Goal: Transaction & Acquisition: Purchase product/service

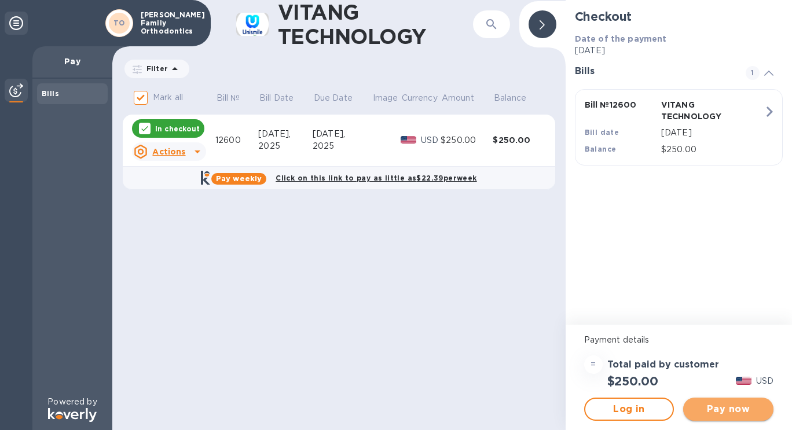
click at [741, 415] on span "Pay now" at bounding box center [729, 410] width 72 height 14
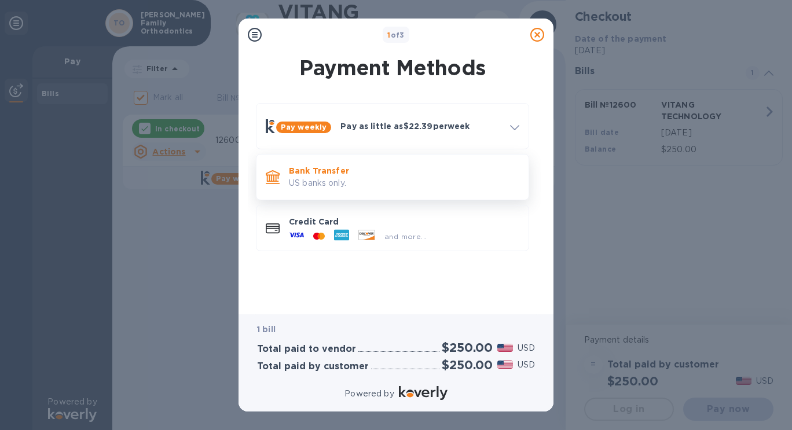
click at [341, 169] on p "Bank Transfer" at bounding box center [404, 171] width 231 height 12
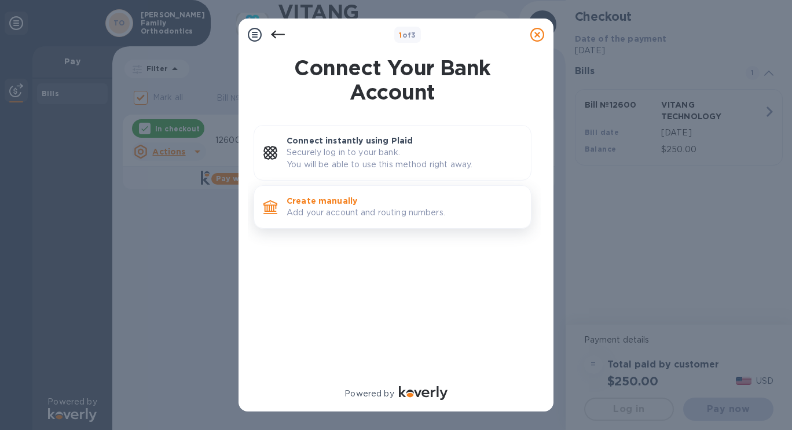
click at [326, 207] on p "Add your account and routing numbers." at bounding box center [404, 213] width 235 height 12
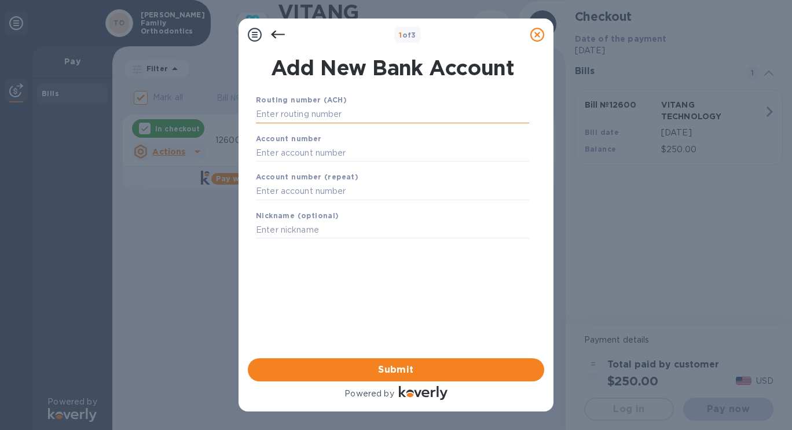
click at [299, 118] on input "text" at bounding box center [392, 114] width 273 height 17
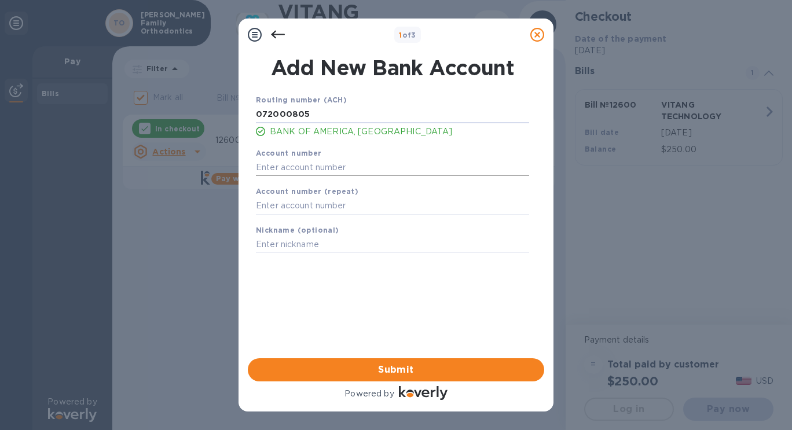
type input "072000805"
click at [293, 160] on input "text" at bounding box center [392, 167] width 273 height 17
type input "375011665237"
click at [283, 209] on input "text" at bounding box center [392, 206] width 273 height 17
type input "375011665237"
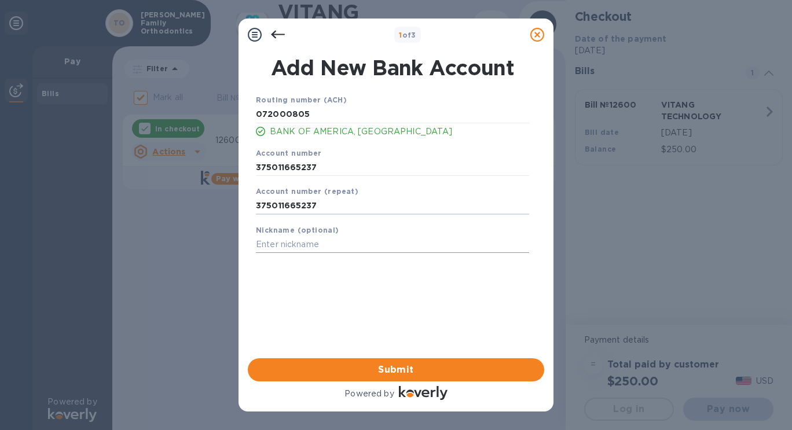
click at [278, 244] on input "text" at bounding box center [392, 244] width 273 height 17
type input "BOA"
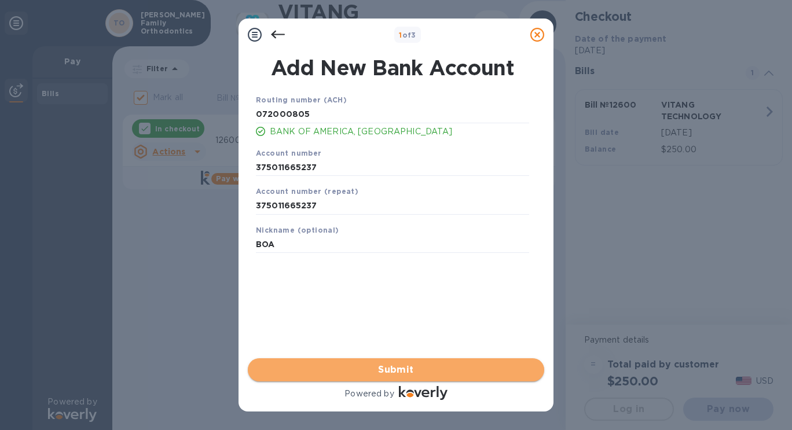
click at [393, 366] on span "Submit" at bounding box center [396, 370] width 278 height 14
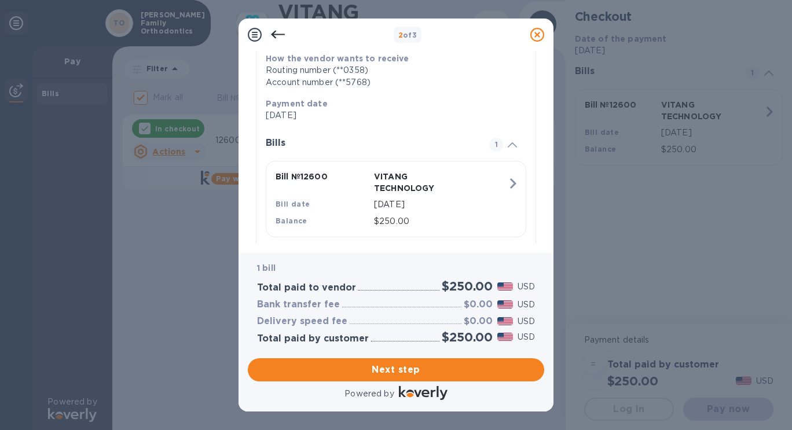
scroll to position [215, 0]
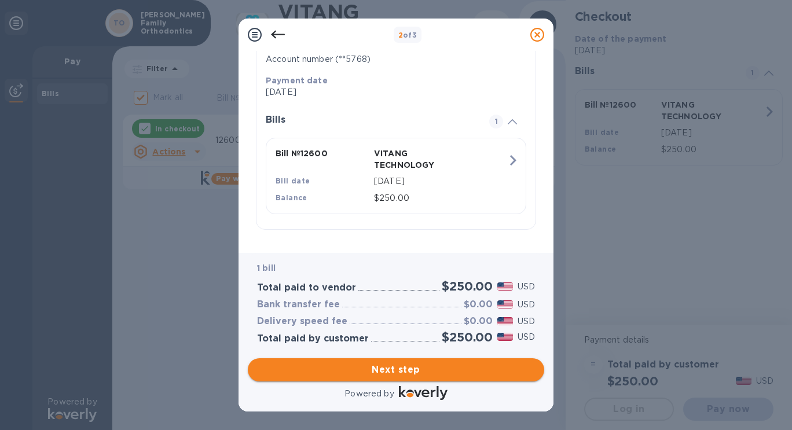
click at [398, 367] on span "Next step" at bounding box center [396, 370] width 278 height 14
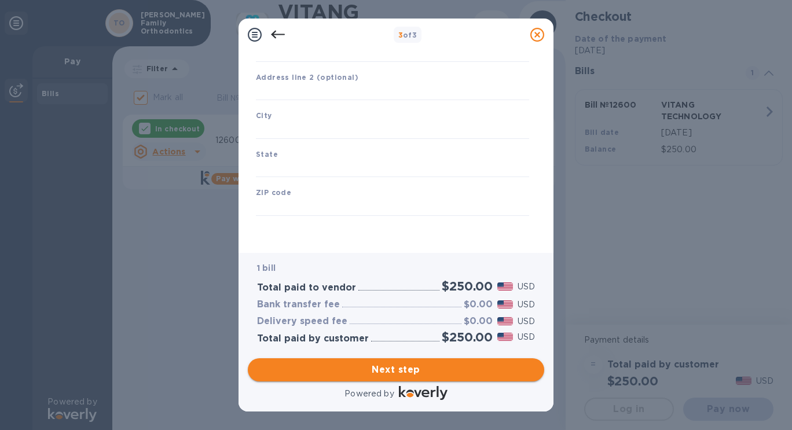
type input "[GEOGRAPHIC_DATA]"
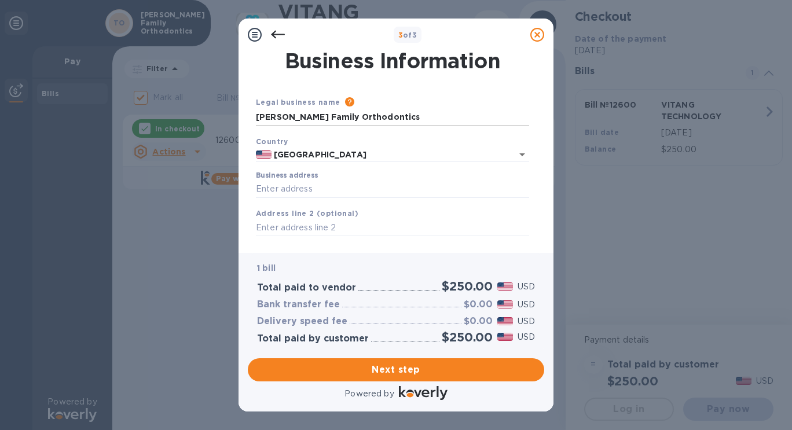
scroll to position [27, 0]
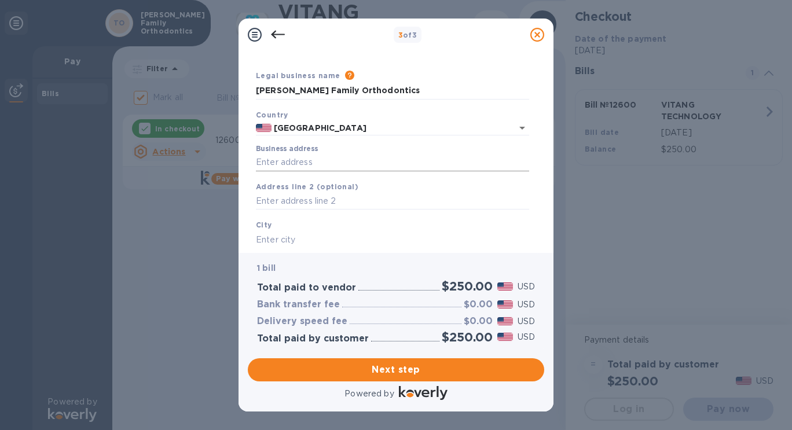
click at [309, 159] on input "Business address" at bounding box center [392, 162] width 273 height 17
click at [341, 165] on input "[STREET_ADDRESS][PERSON_NAME]" at bounding box center [392, 162] width 273 height 17
type input "[STREET_ADDRESS]"
type input "[PERSON_NAME]"
type input "MI"
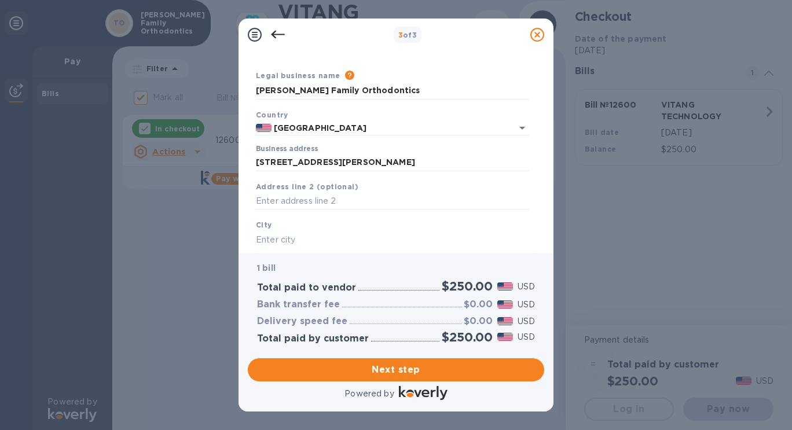
type input "48084"
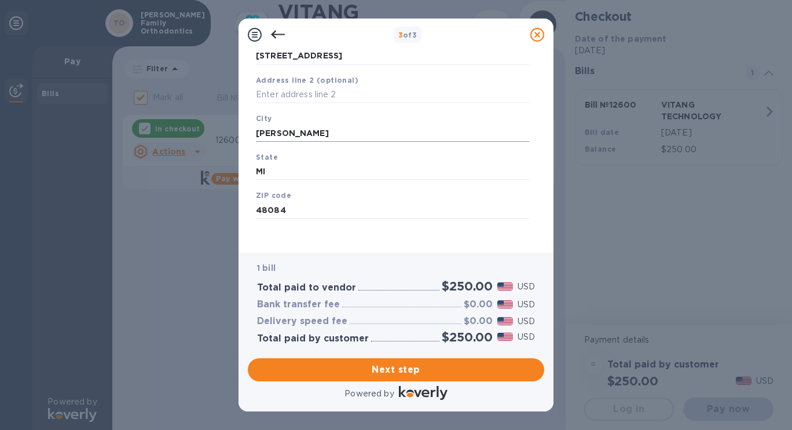
scroll to position [137, 0]
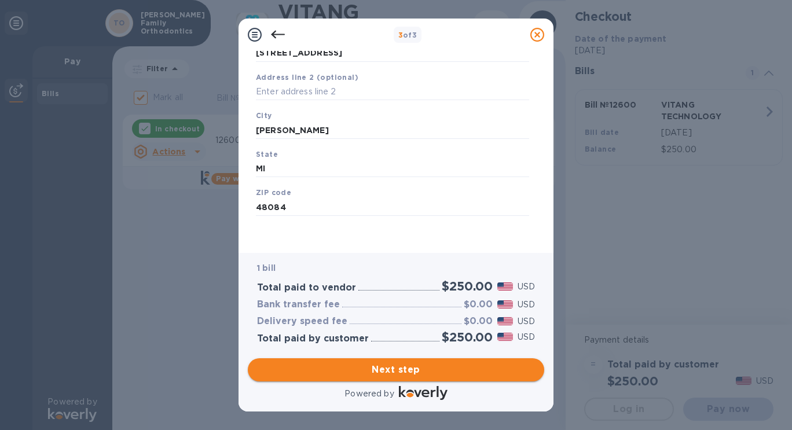
click at [378, 365] on span "Next step" at bounding box center [396, 370] width 278 height 14
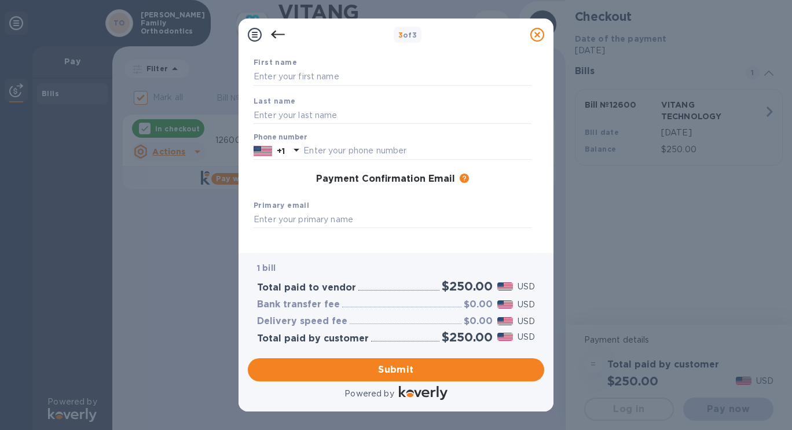
scroll to position [0, 0]
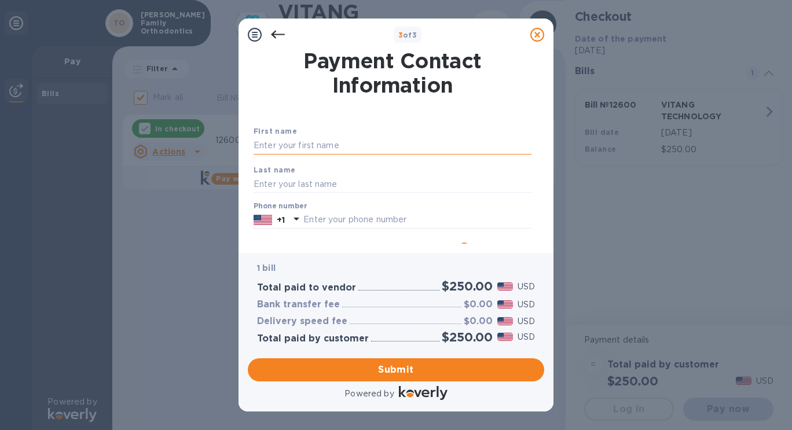
click at [314, 145] on input "text" at bounding box center [393, 145] width 278 height 17
type input "Tingxi"
type input "[PERSON_NAME]"
type input "2486492400"
type input "[EMAIL_ADDRESS][DOMAIN_NAME]"
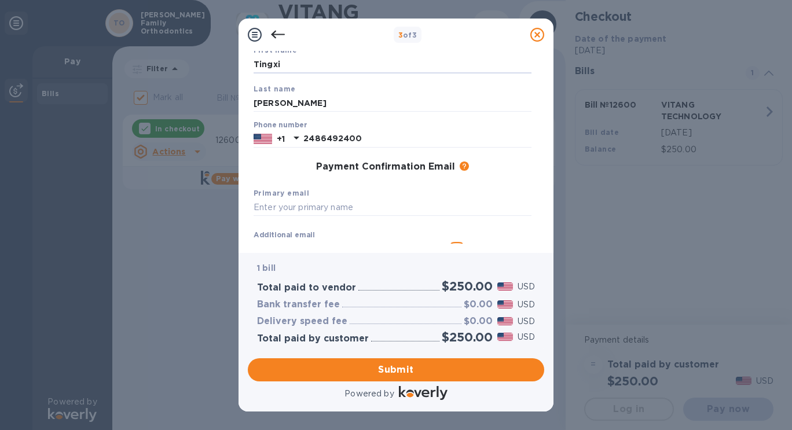
scroll to position [165, 0]
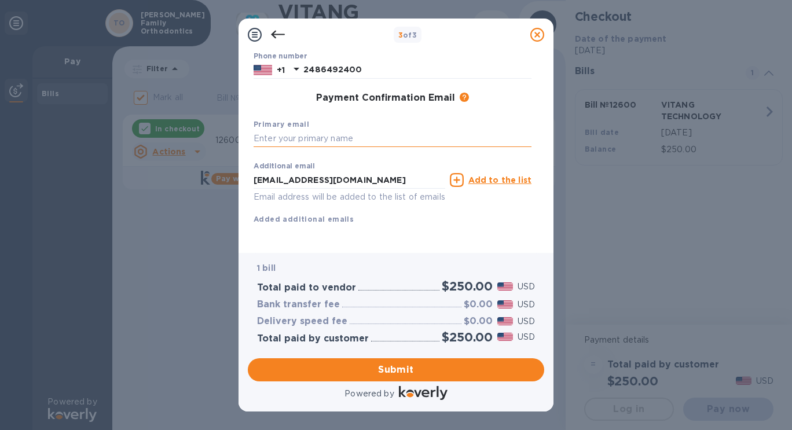
click at [313, 130] on input "text" at bounding box center [393, 138] width 278 height 17
type input "[EMAIL_ADDRESS][DOMAIN_NAME]"
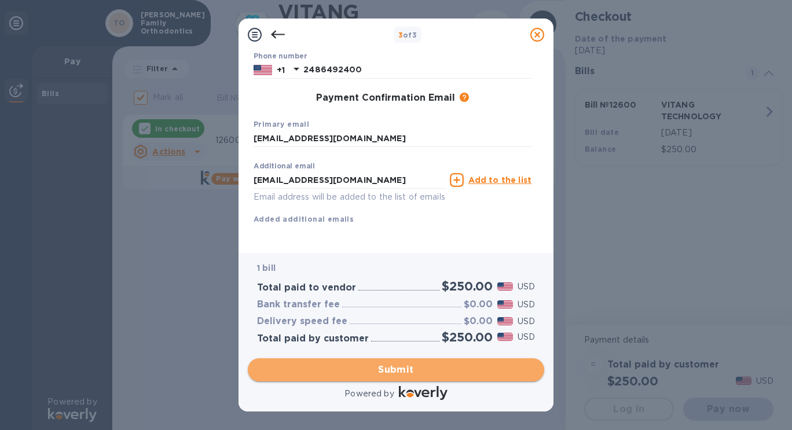
click at [367, 367] on span "Submit" at bounding box center [396, 370] width 278 height 14
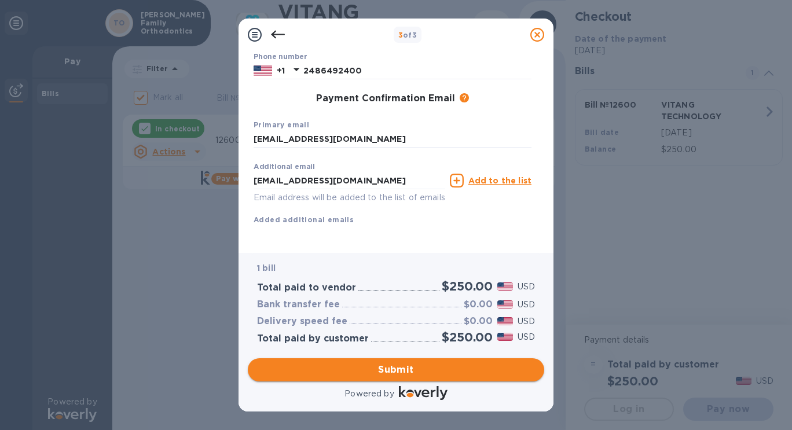
scroll to position [180, 0]
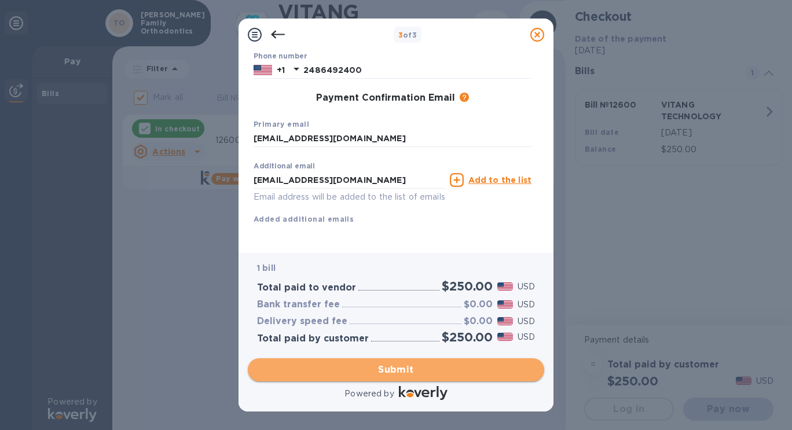
click at [395, 372] on span "Submit" at bounding box center [396, 370] width 278 height 14
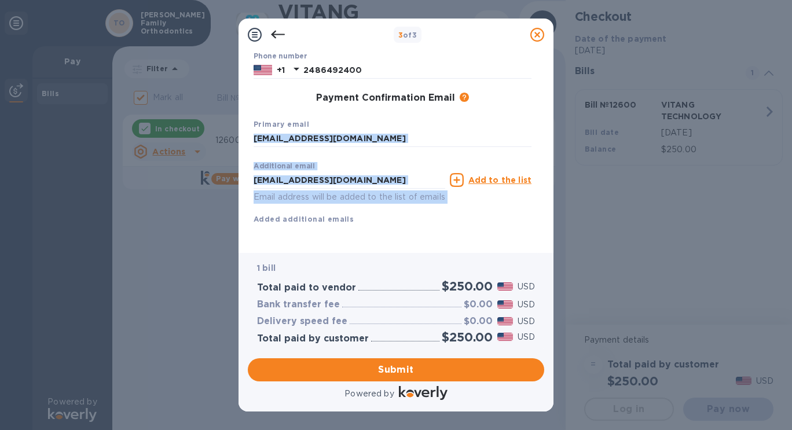
drag, startPoint x: 539, startPoint y: 215, endPoint x: 560, endPoint y: 122, distance: 95.4
click at [560, 122] on div "3 of 3 Payment Contact Information First name Tingxi First name is a required f…" at bounding box center [396, 215] width 792 height 430
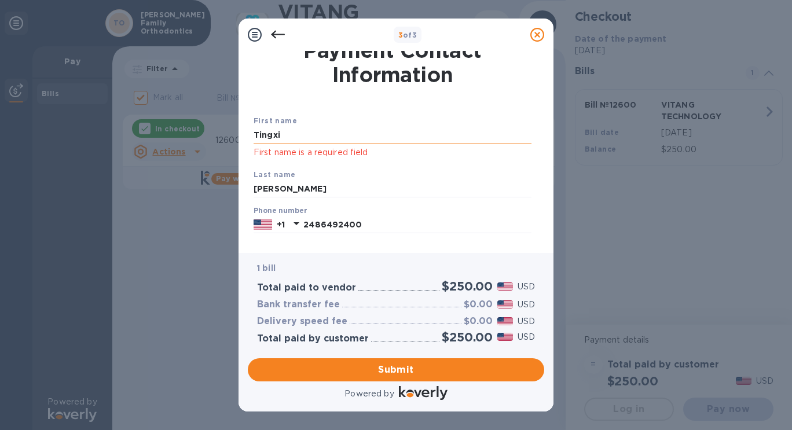
click at [317, 135] on input "Tingxi" at bounding box center [393, 135] width 278 height 17
click at [304, 133] on input "Tingxi" at bounding box center [393, 135] width 278 height 17
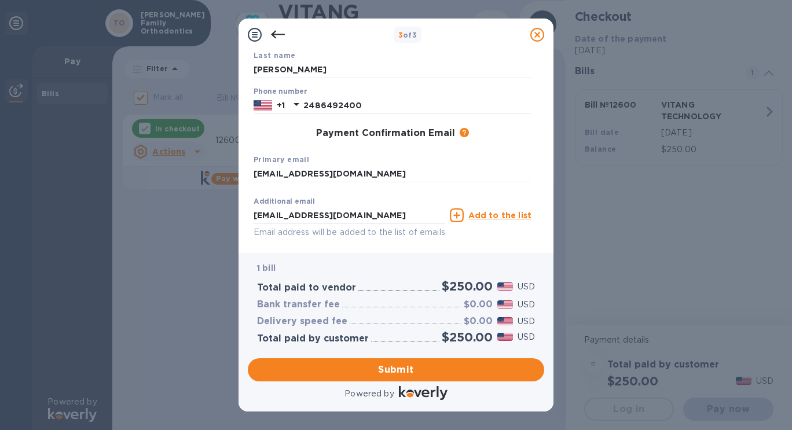
scroll to position [134, 0]
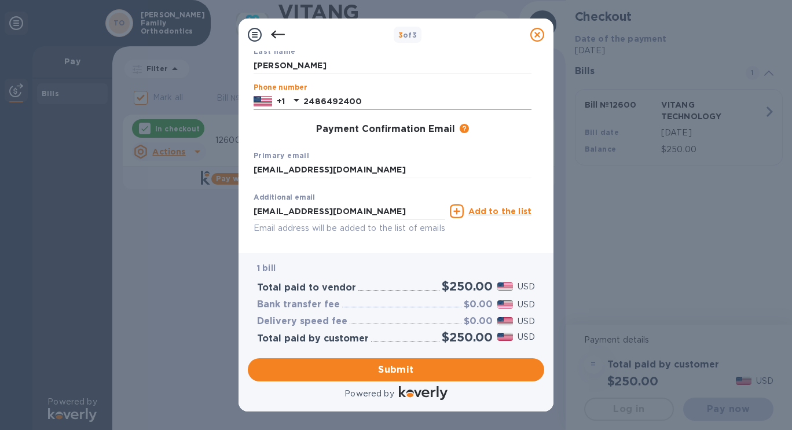
click at [367, 101] on input "2486492400" at bounding box center [418, 101] width 228 height 17
type input "2488854891"
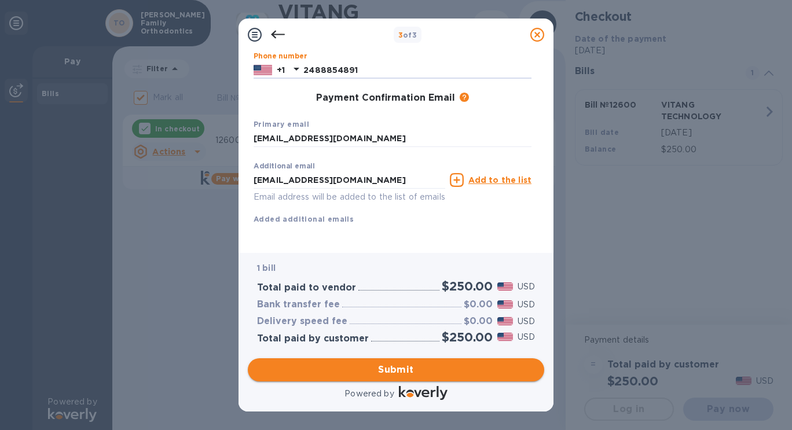
click at [371, 373] on span "Submit" at bounding box center [396, 370] width 278 height 14
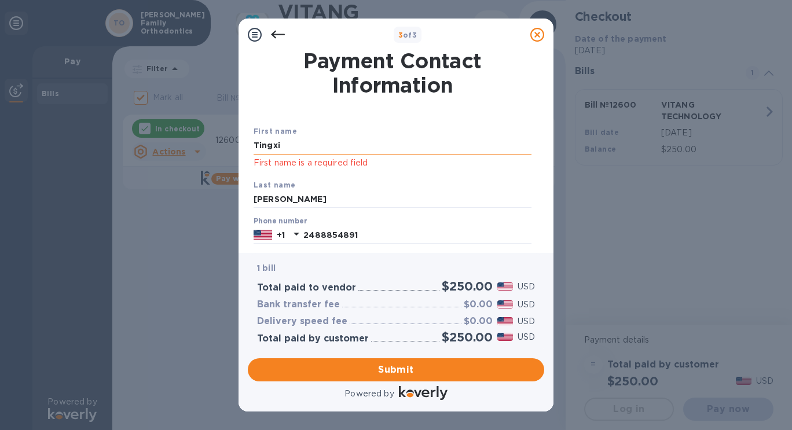
click at [335, 151] on input "Tingxi" at bounding box center [393, 145] width 278 height 17
type input "T"
type input "Tingxi"
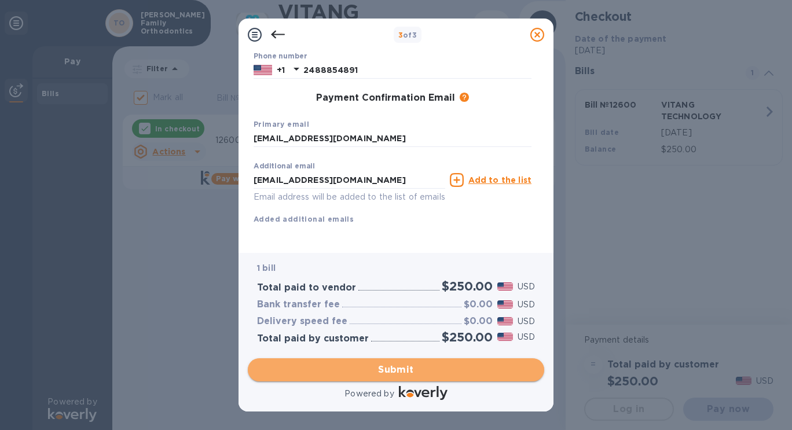
click at [400, 367] on span "Submit" at bounding box center [396, 370] width 278 height 14
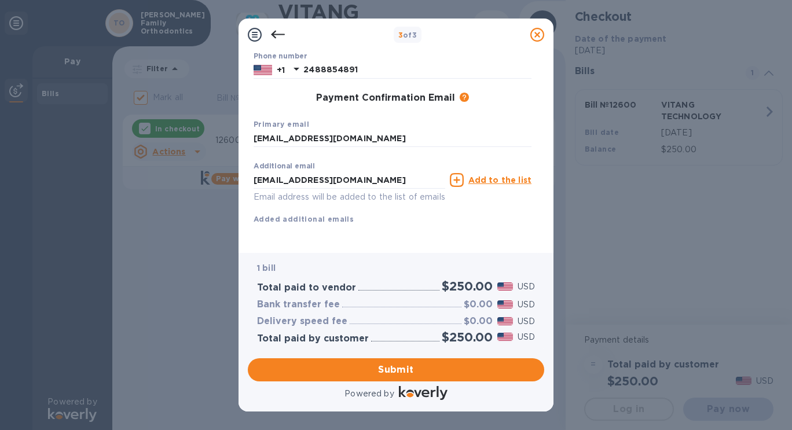
scroll to position [0, 0]
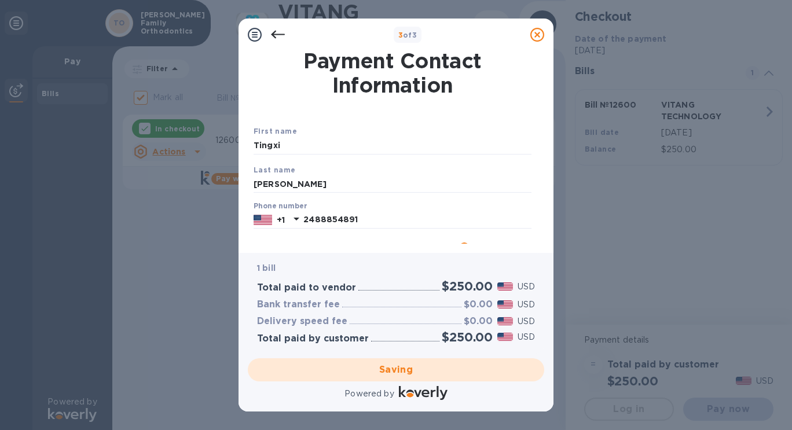
checkbox input "false"
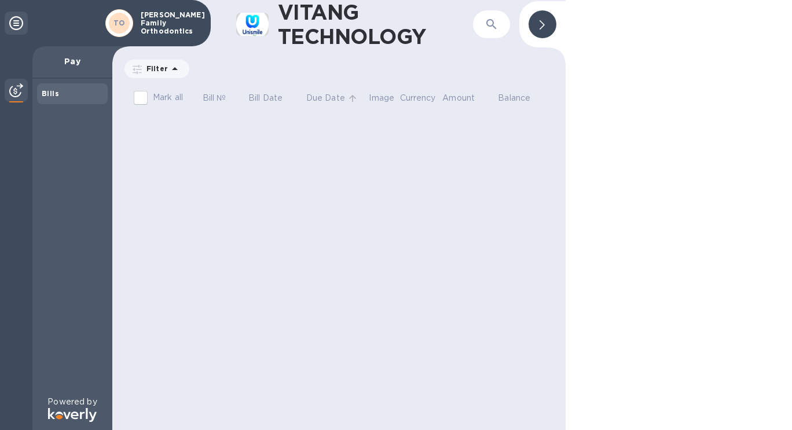
click at [331, 96] on p "Due Date" at bounding box center [325, 98] width 39 height 12
click at [503, 97] on p "Balance" at bounding box center [514, 98] width 32 height 12
